Goal: Information Seeking & Learning: Learn about a topic

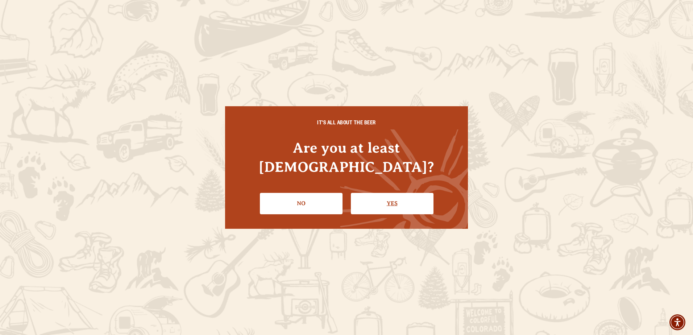
click at [391, 195] on link "Yes" at bounding box center [392, 203] width 83 height 21
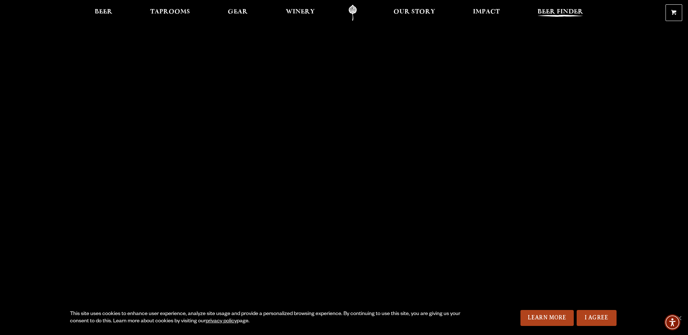
click at [550, 13] on span "Beer Finder" at bounding box center [560, 12] width 46 height 6
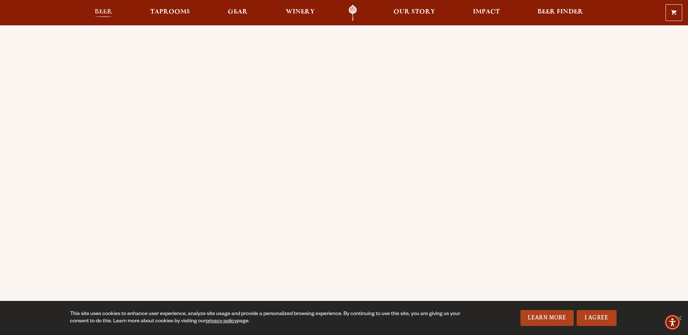
click at [106, 13] on span "Beer" at bounding box center [104, 12] width 18 height 6
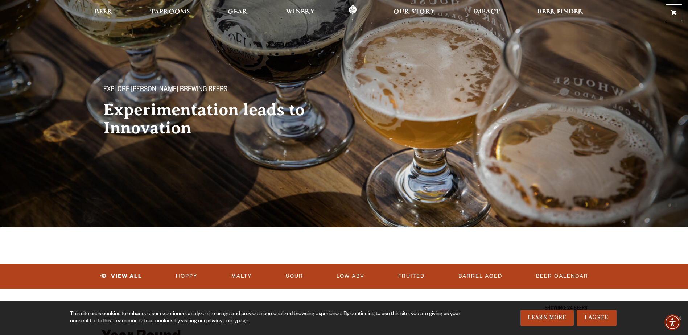
scroll to position [36, 0]
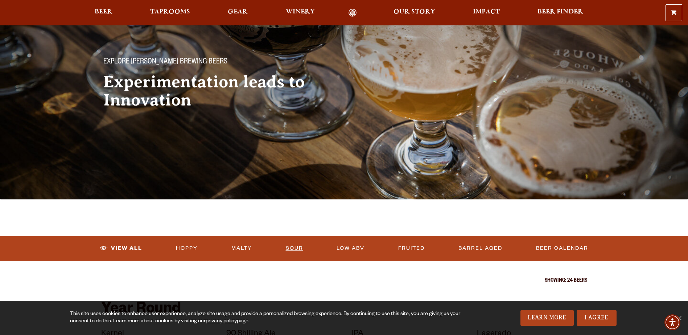
click at [291, 249] on link "Sour" at bounding box center [294, 248] width 23 height 17
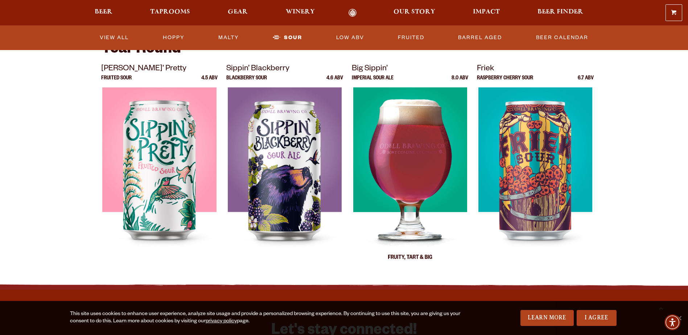
scroll to position [254, 0]
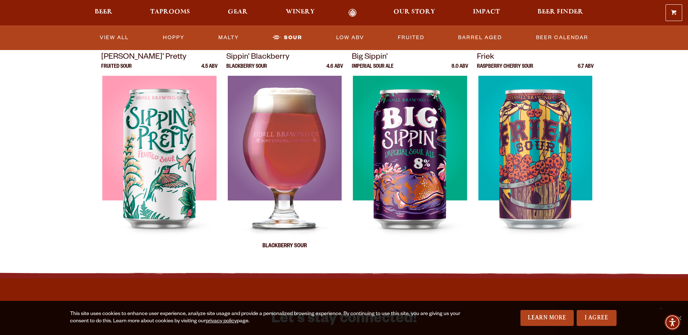
click at [279, 148] on img at bounding box center [285, 166] width 114 height 181
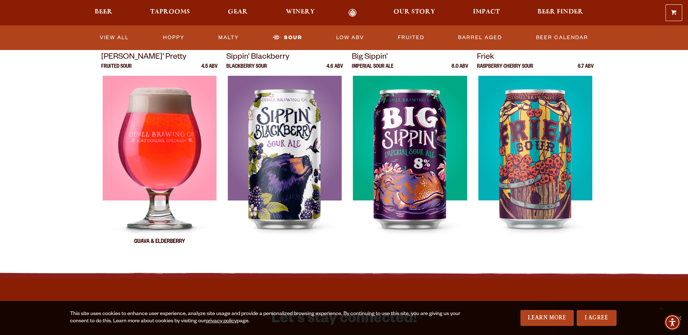
click at [145, 140] on img at bounding box center [159, 166] width 114 height 181
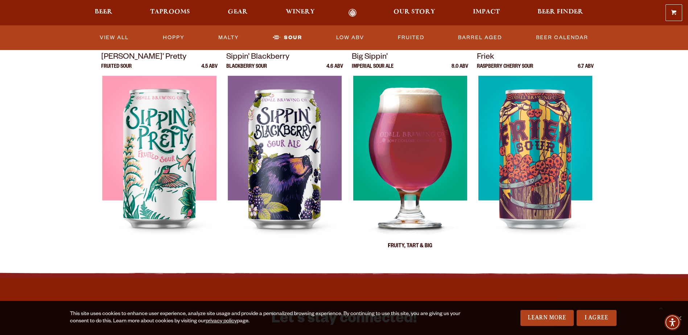
click at [403, 157] on img at bounding box center [410, 166] width 114 height 181
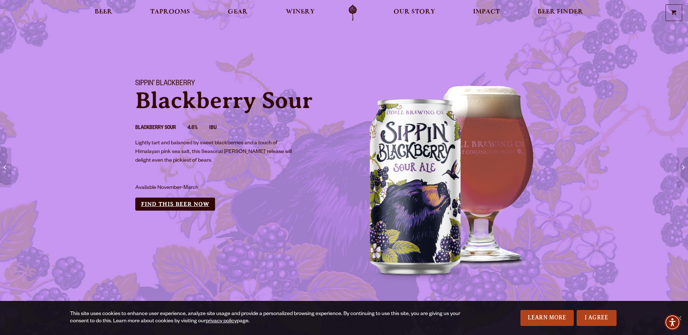
click at [176, 205] on link "Find this Beer Now" at bounding box center [175, 204] width 80 height 13
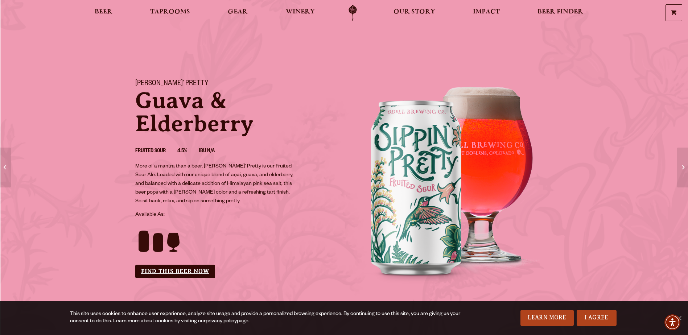
click at [162, 275] on link "Find this Beer Now" at bounding box center [175, 271] width 80 height 13
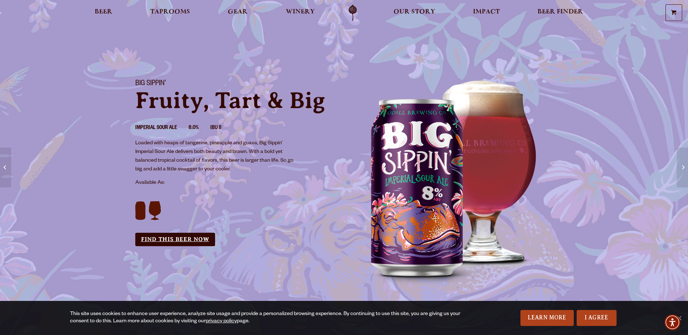
click at [187, 237] on link "Find this Beer Now" at bounding box center [175, 239] width 80 height 13
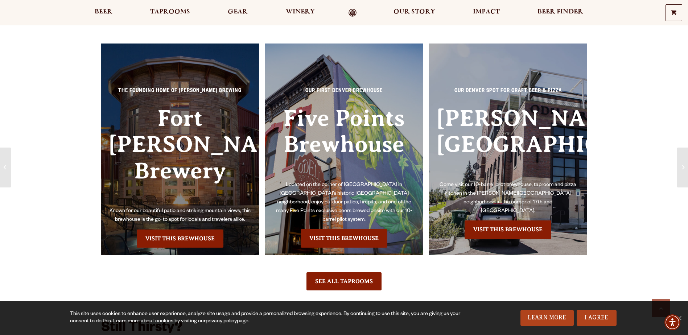
scroll to position [508, 0]
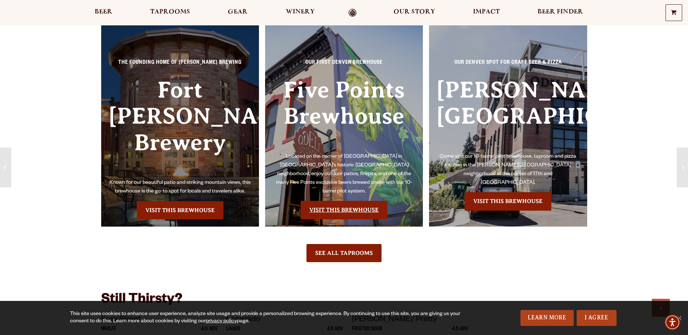
click at [349, 201] on link "Visit this Brewhouse" at bounding box center [344, 210] width 87 height 18
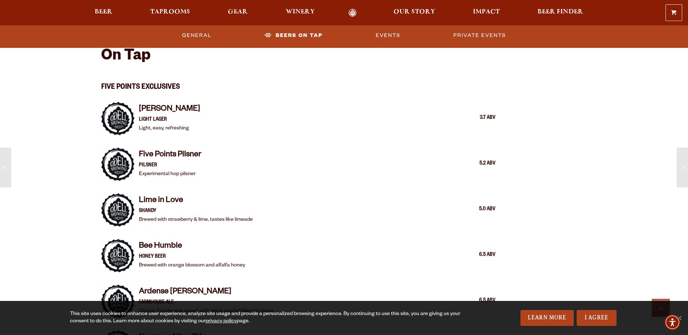
scroll to position [834, 0]
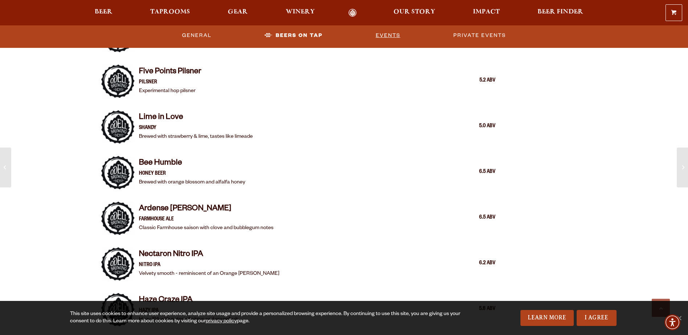
click at [386, 34] on link "Events" at bounding box center [388, 35] width 30 height 17
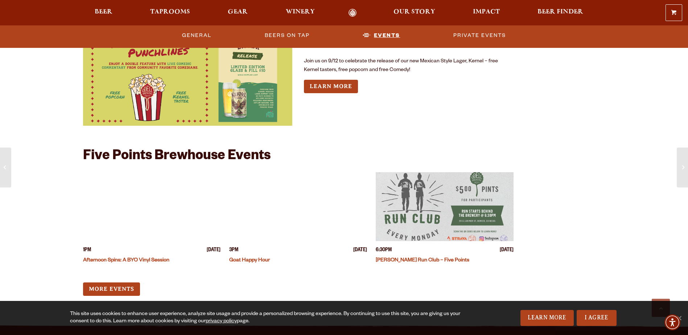
scroll to position [2105, 0]
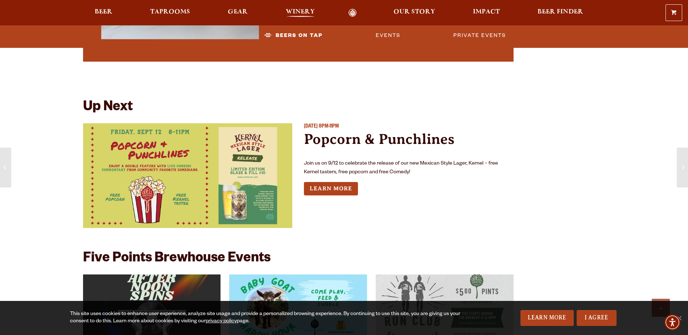
click at [292, 12] on span "Winery" at bounding box center [300, 12] width 29 height 6
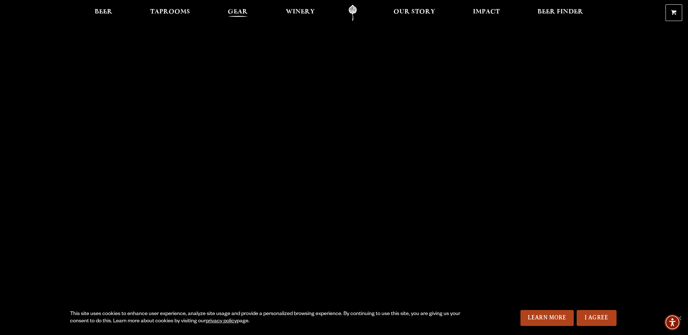
click at [234, 14] on span "Gear" at bounding box center [238, 12] width 20 height 6
click at [119, 10] on ul "Beer Taprooms Gear Winery Our Story Impact Beer Finder Menu Menu" at bounding box center [339, 13] width 498 height 16
click at [95, 11] on span "Beer" at bounding box center [104, 12] width 18 height 6
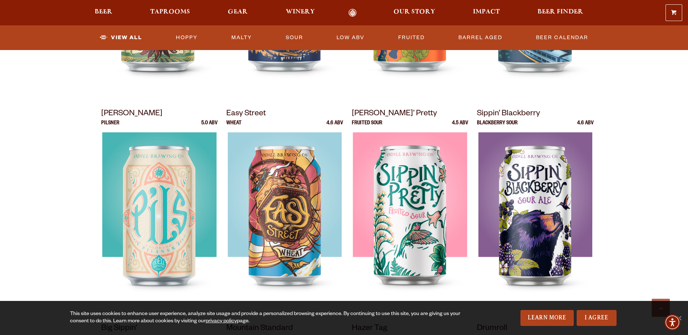
scroll to position [471, 0]
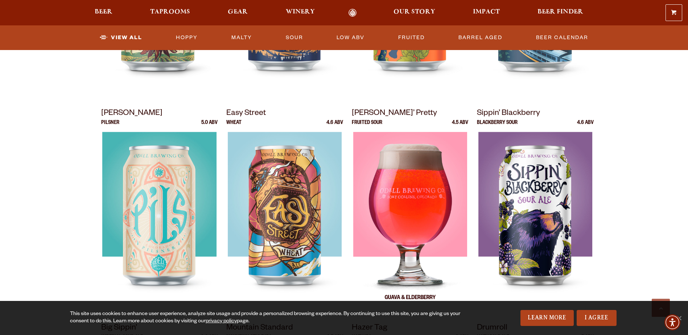
click at [422, 198] on img at bounding box center [410, 222] width 114 height 181
